Goal: Browse casually

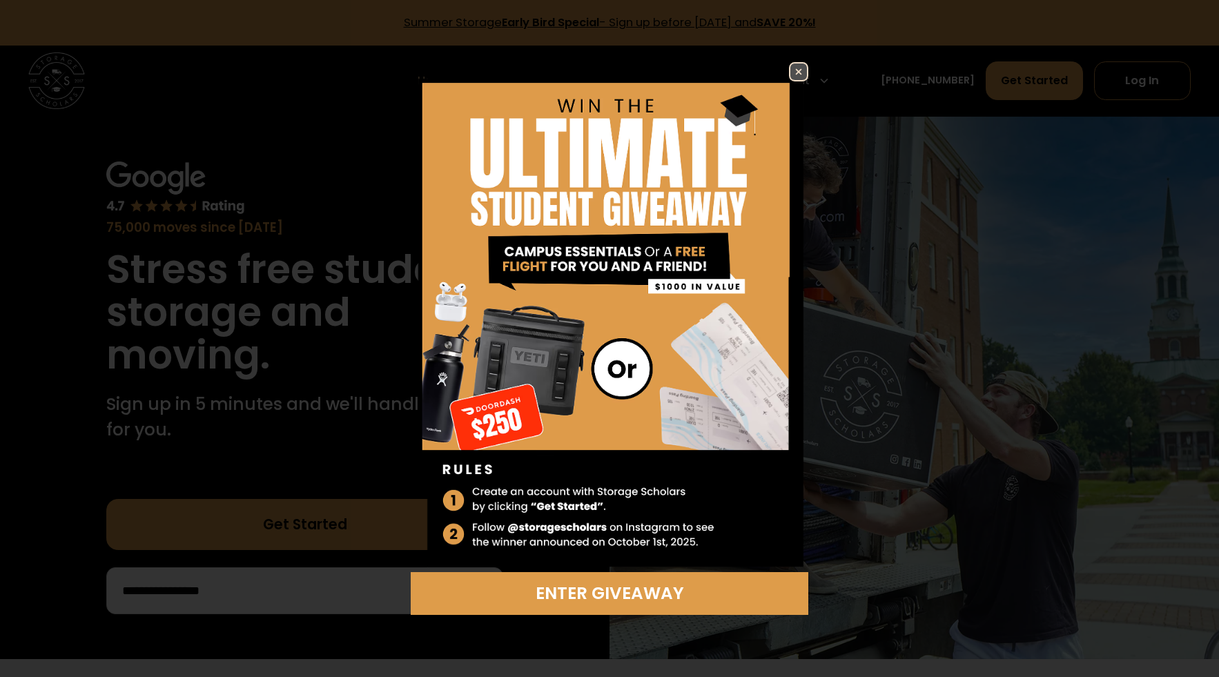
click at [803, 67] on img at bounding box center [798, 71] width 17 height 17
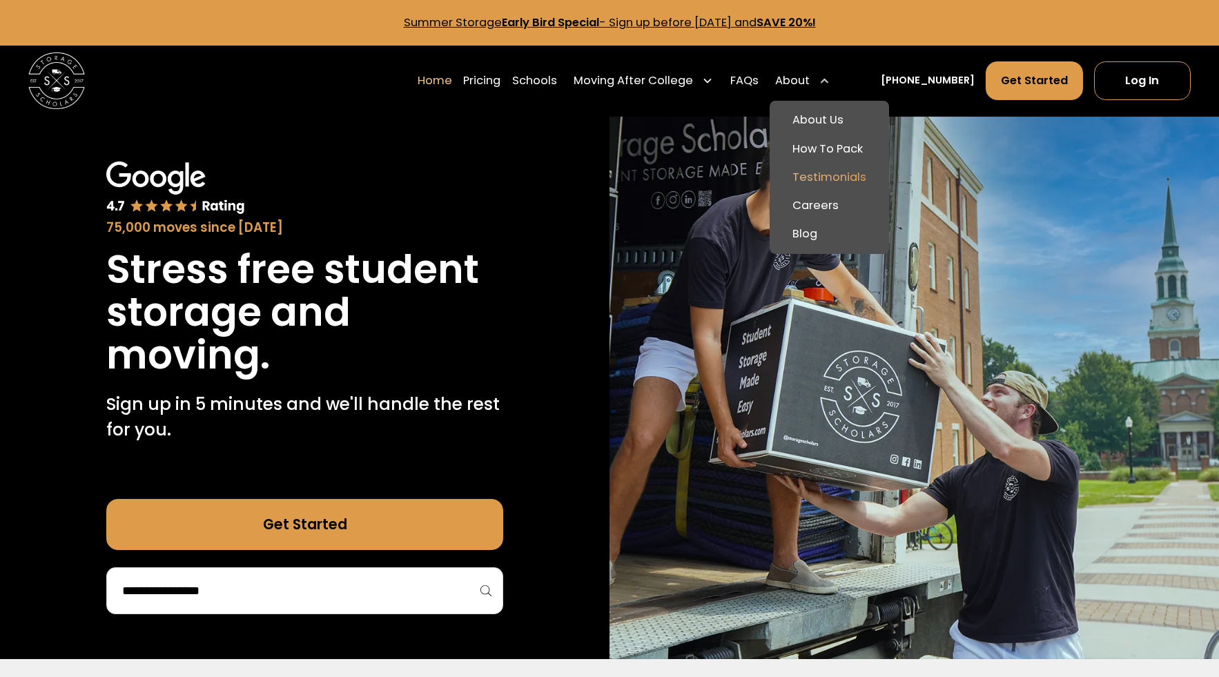
click at [838, 172] on link "Testimonials" at bounding box center [829, 177] width 108 height 28
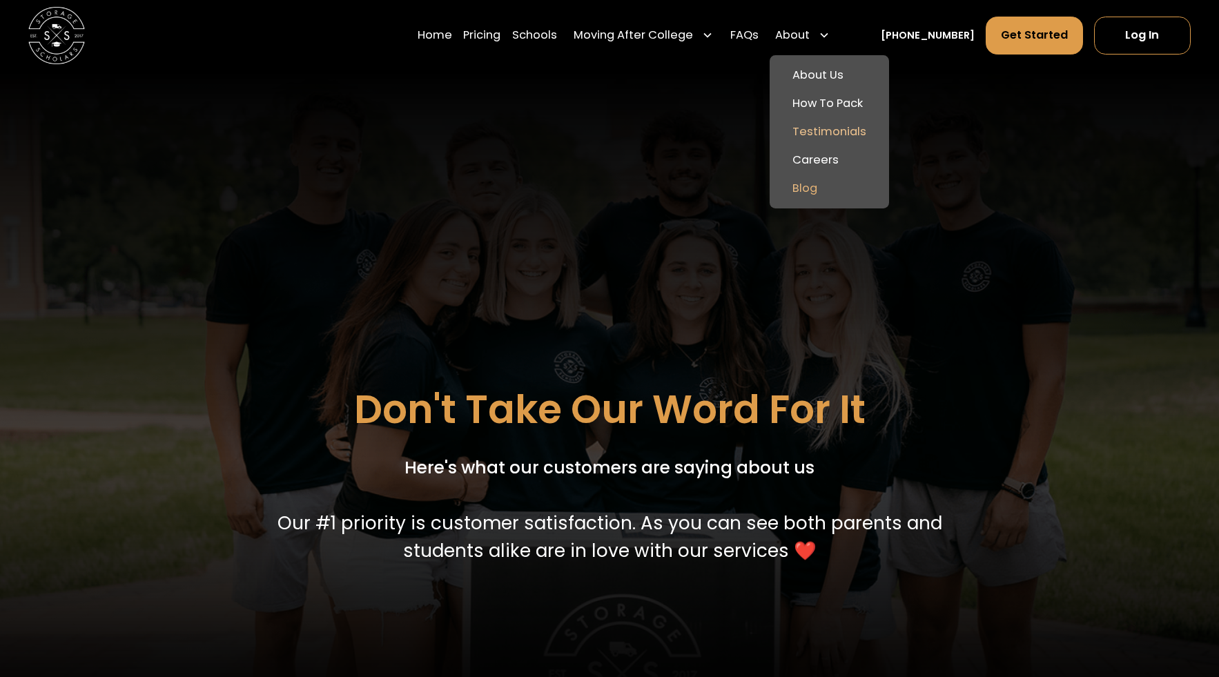
click at [838, 184] on link "Blog" at bounding box center [829, 189] width 108 height 28
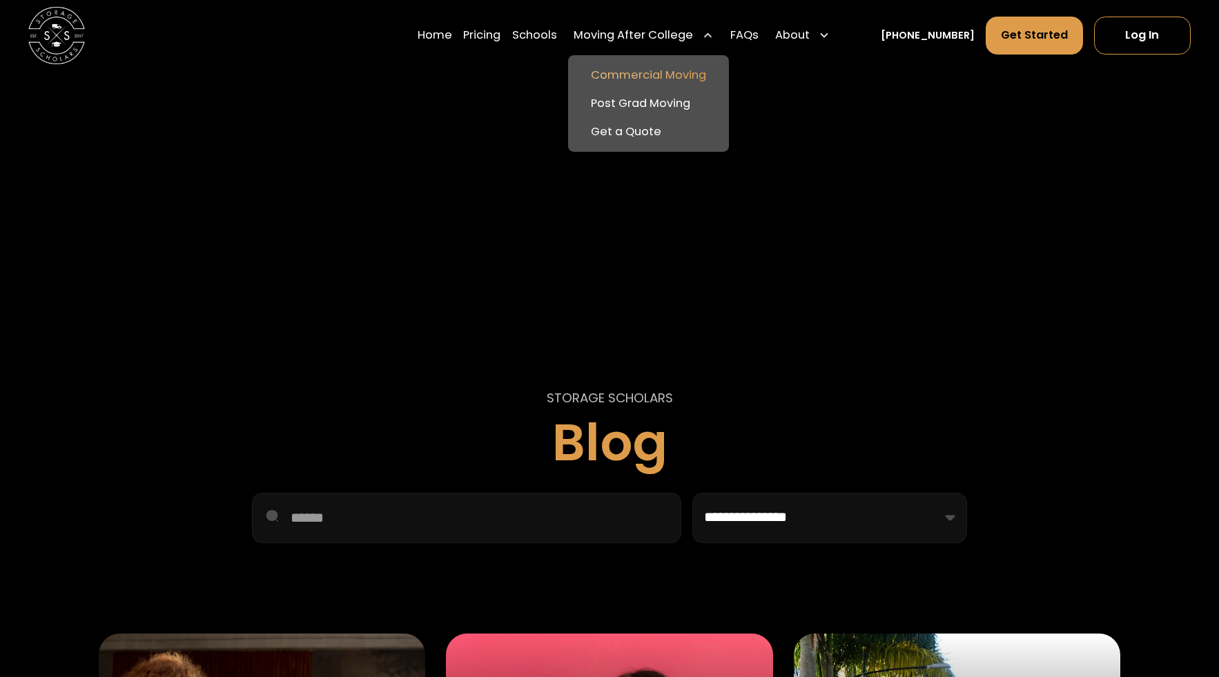
click at [696, 76] on link "Commercial Moving" at bounding box center [648, 75] width 149 height 28
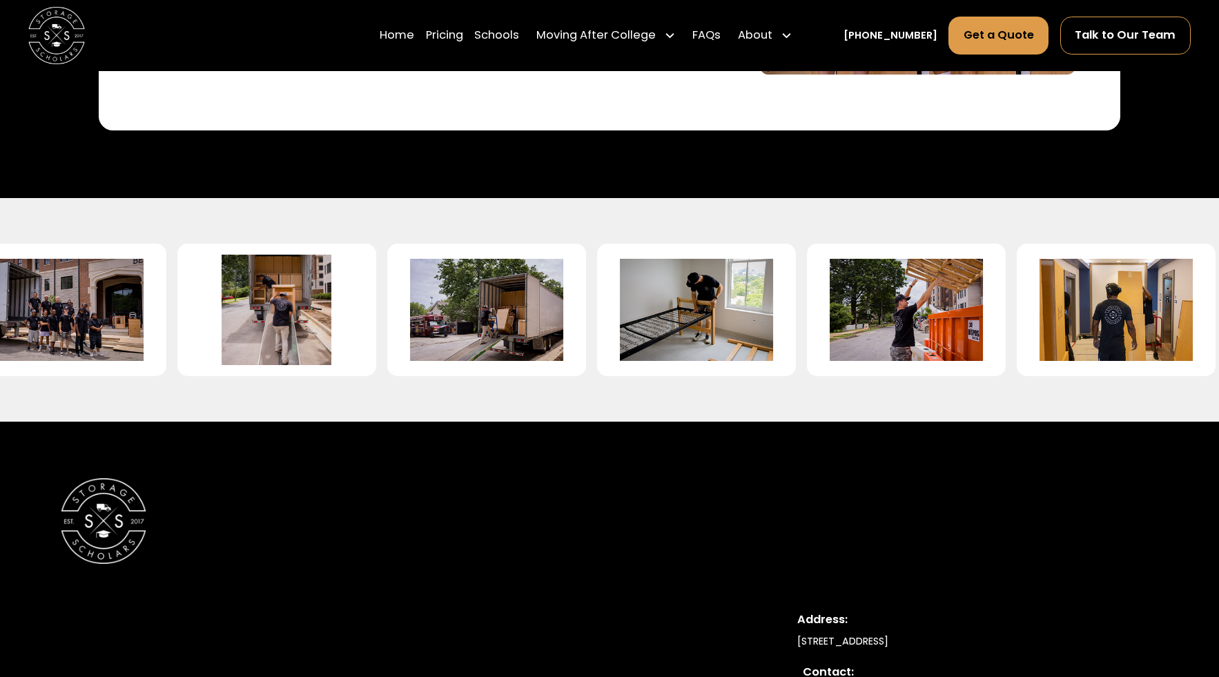
scroll to position [2796, 0]
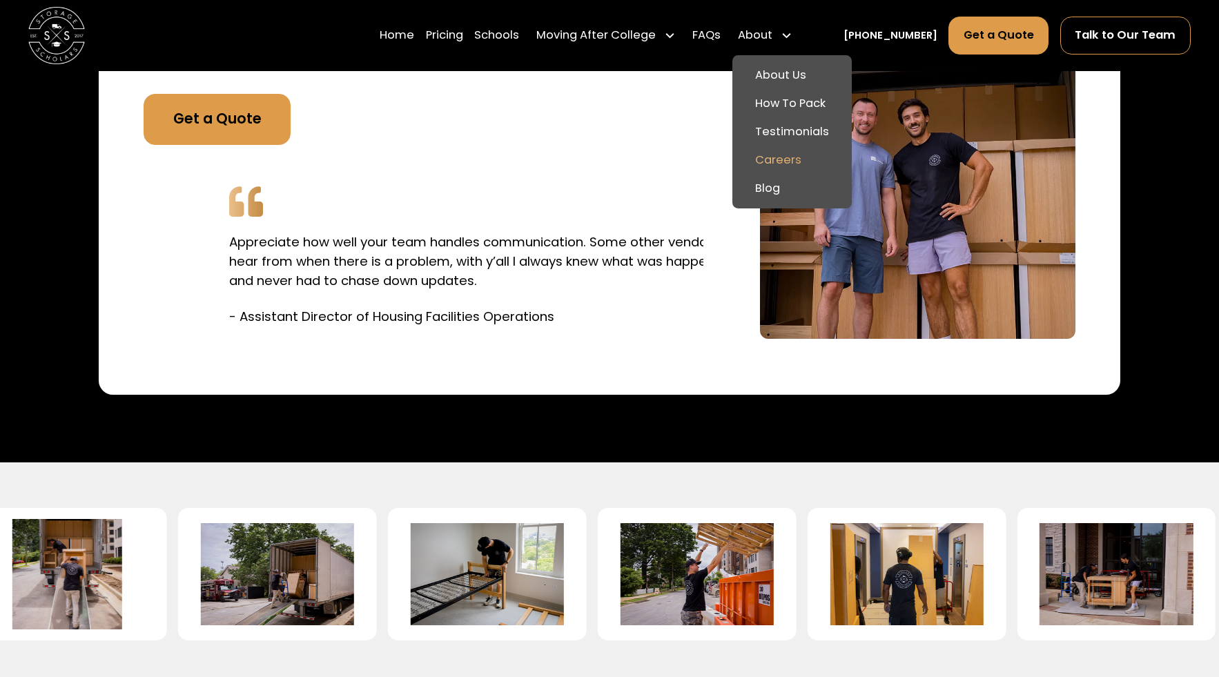
click at [821, 159] on link "Careers" at bounding box center [792, 160] width 108 height 28
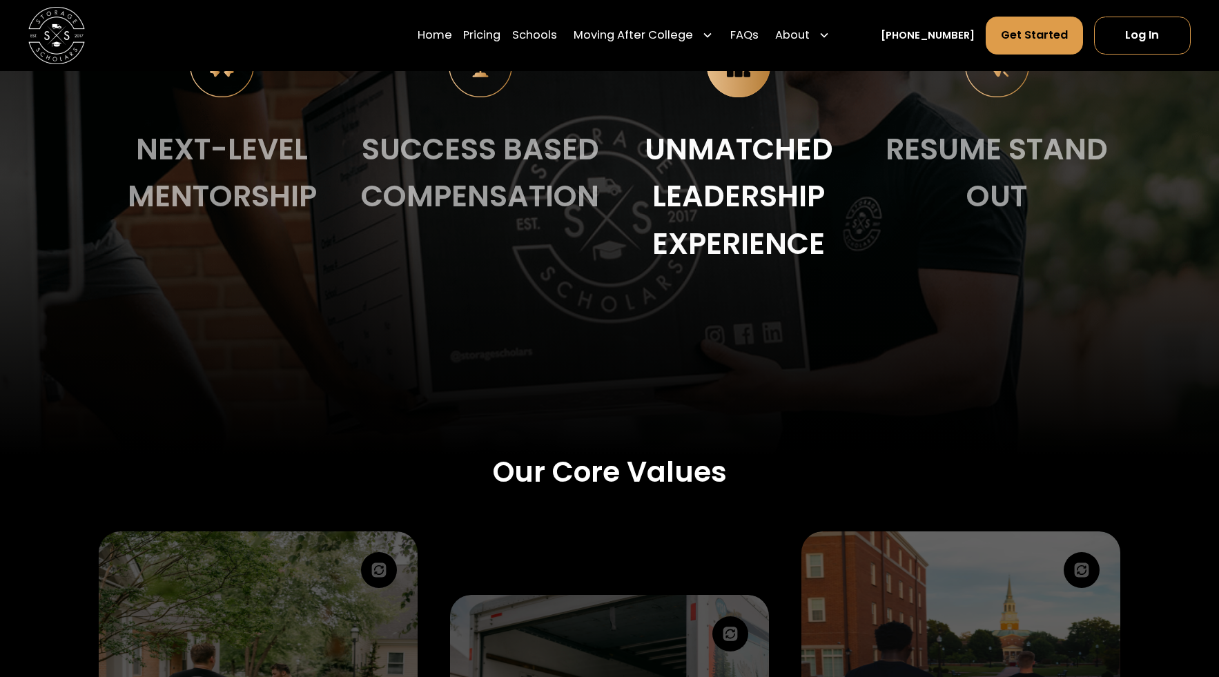
scroll to position [1578, 0]
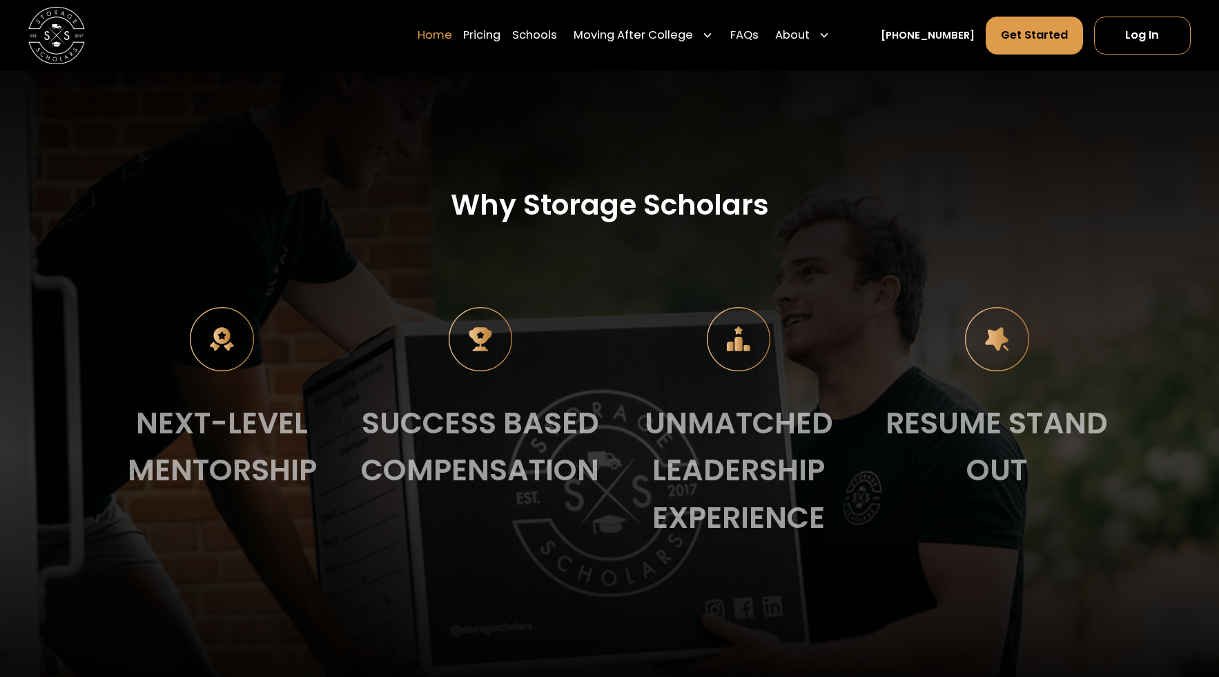
click at [451, 35] on link "Home" at bounding box center [435, 36] width 35 height 40
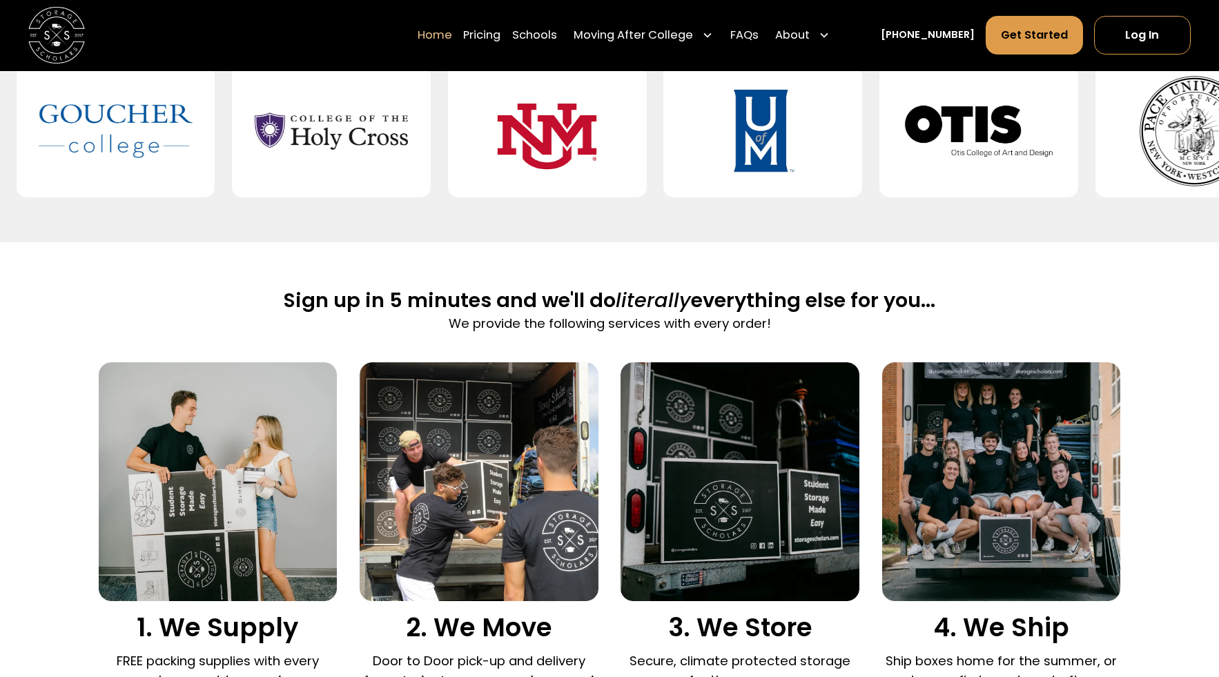
scroll to position [498, 0]
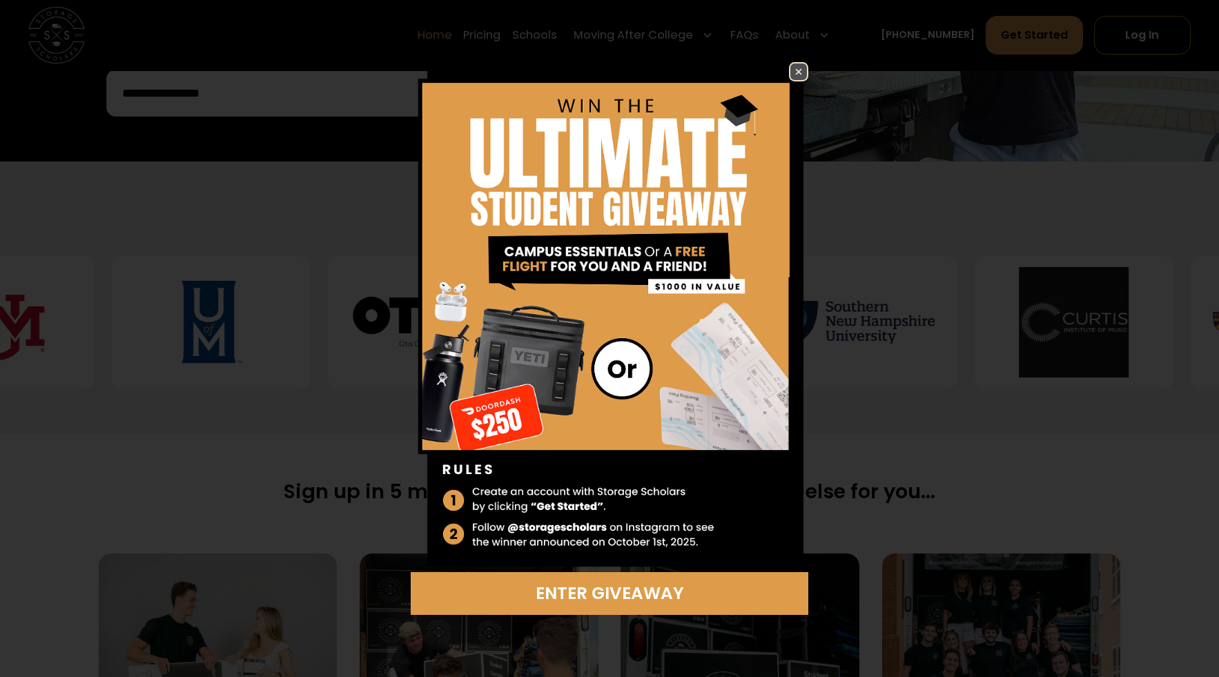
click at [798, 67] on img at bounding box center [798, 71] width 17 height 17
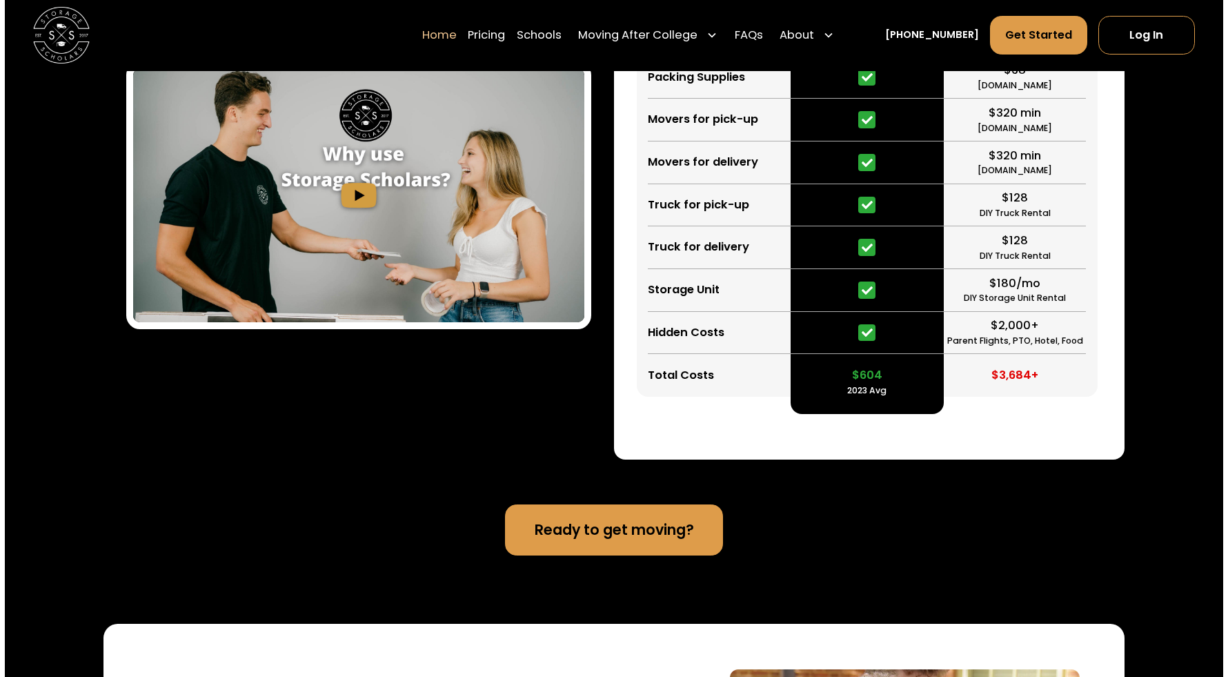
scroll to position [2720, 0]
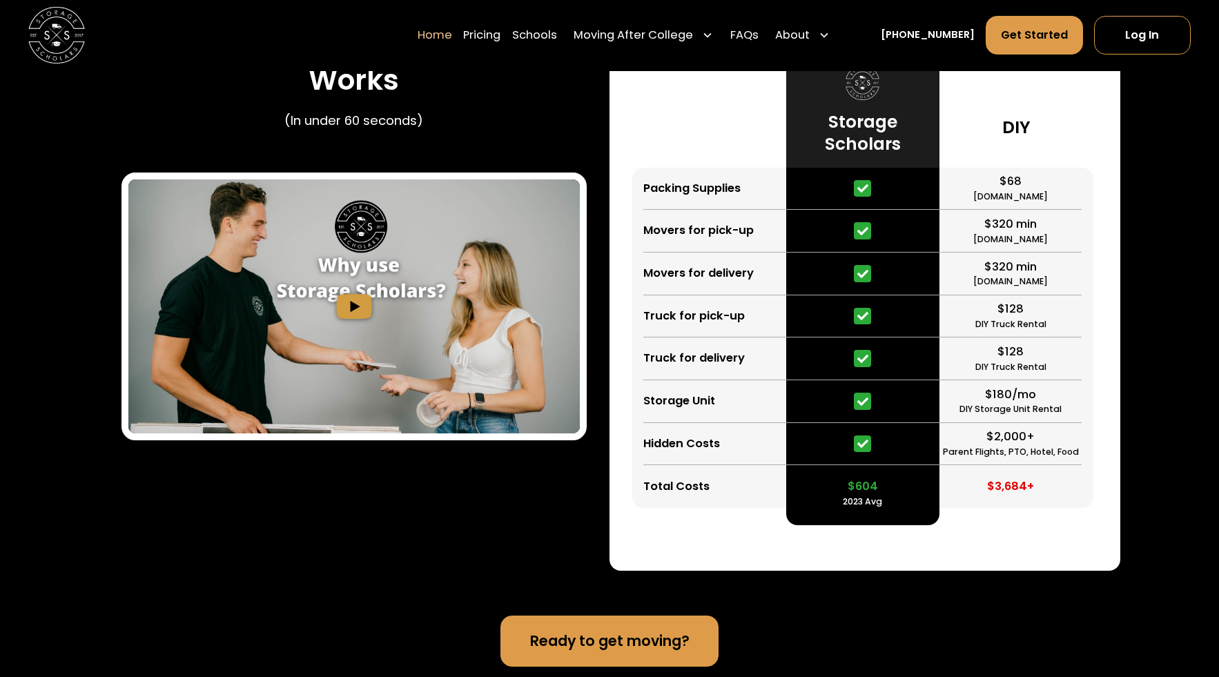
click at [533, 342] on img "open lightbox" at bounding box center [354, 306] width 452 height 254
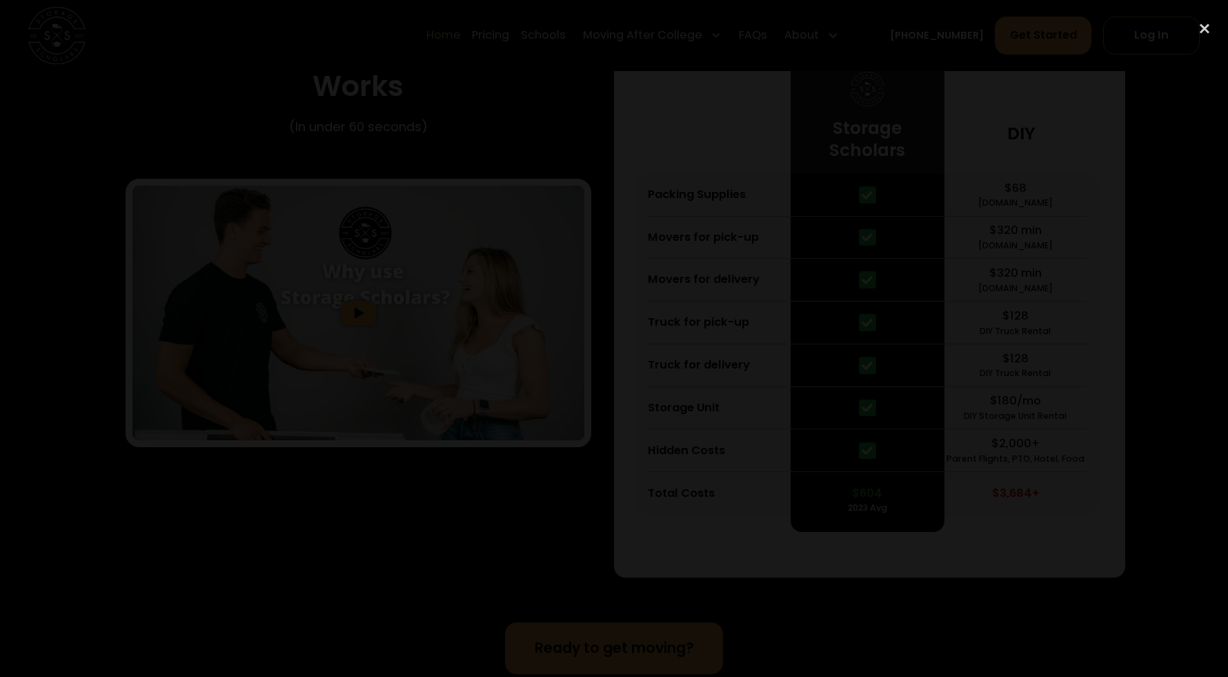
click at [944, 100] on div at bounding box center [614, 339] width 1228 height 650
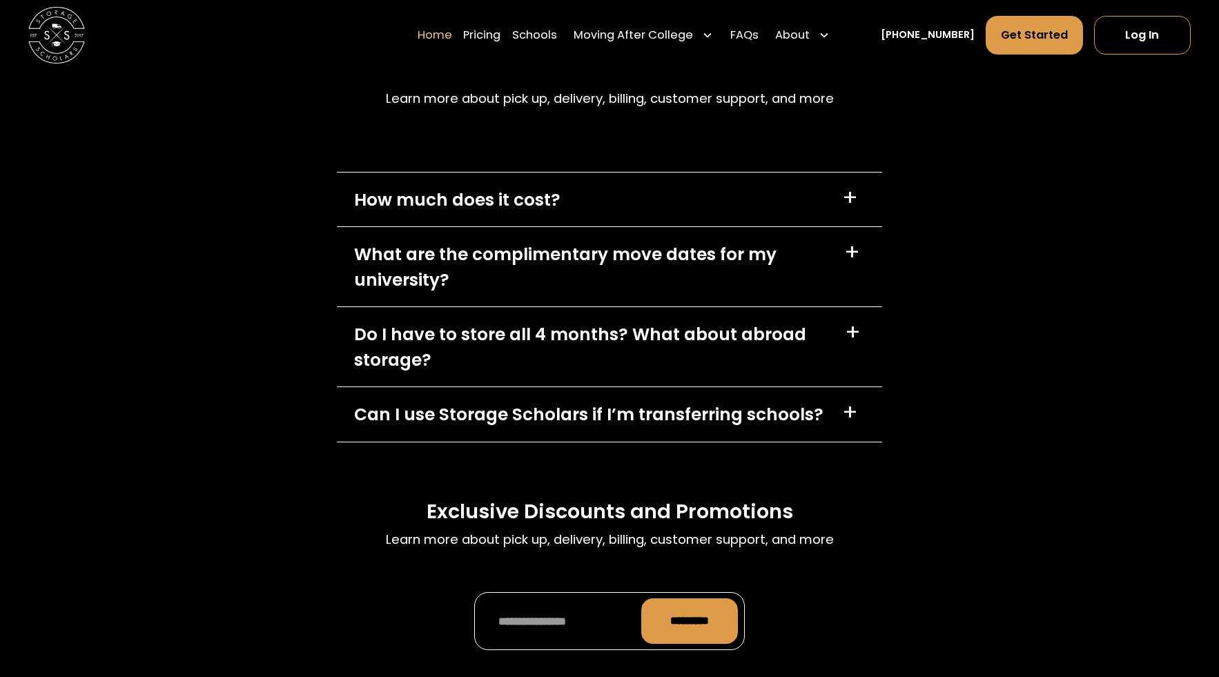
scroll to position [3318, 0]
